Goal: Task Accomplishment & Management: Use online tool/utility

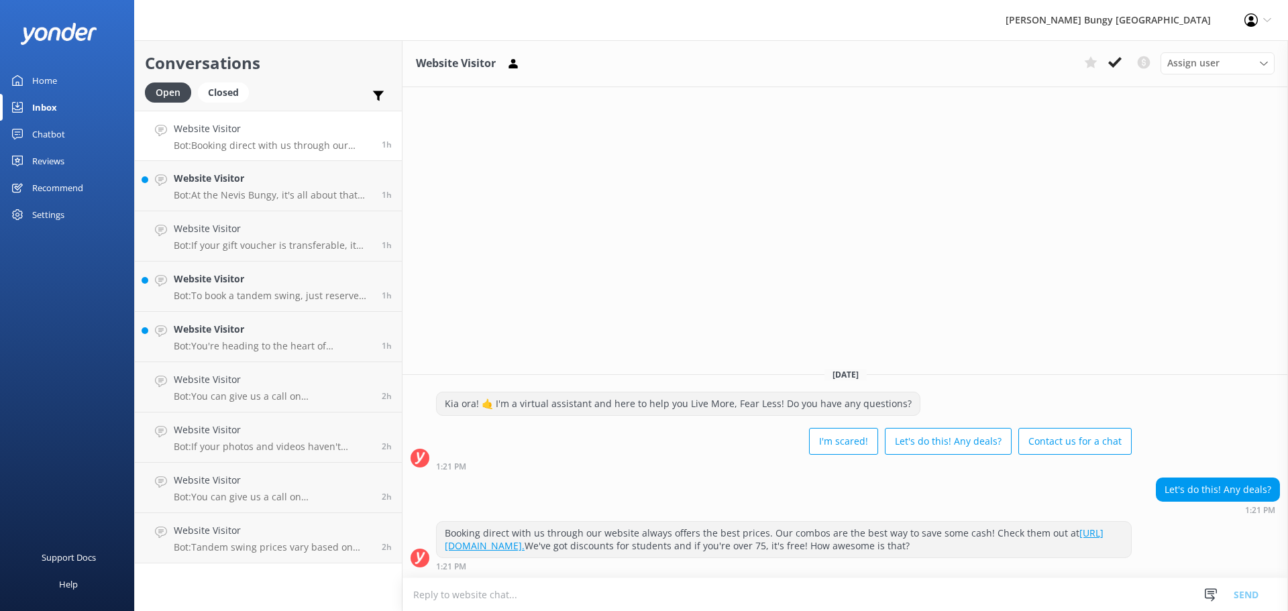
click at [382, 141] on span "1h" at bounding box center [387, 144] width 10 height 11
click at [334, 196] on p "Bot: At the Nevis Bungy, it's all about that epic leap! Running starts aren't p…" at bounding box center [273, 195] width 198 height 12
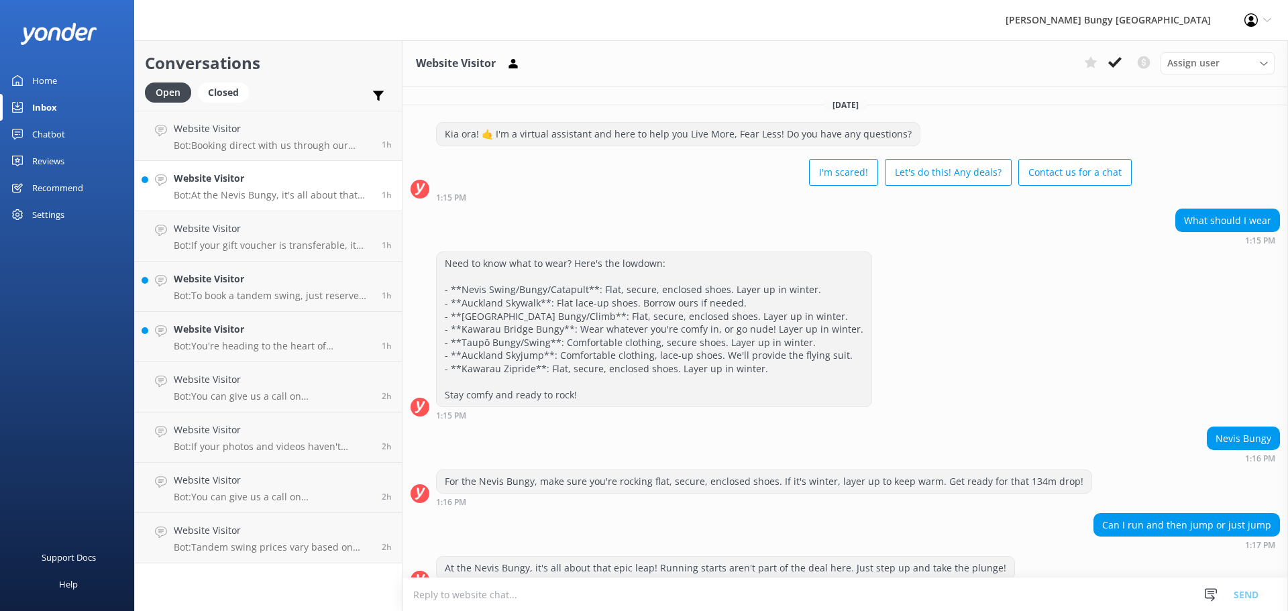
scroll to position [22, 0]
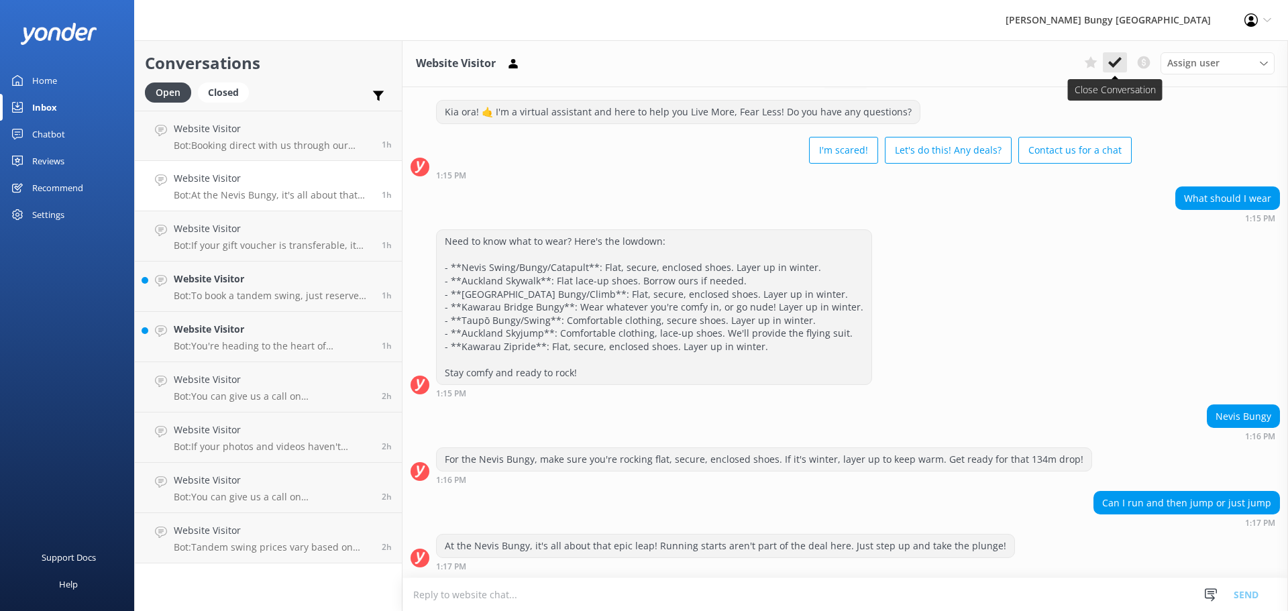
click at [1113, 64] on use at bounding box center [1114, 62] width 13 height 11
